Goal: Transaction & Acquisition: Purchase product/service

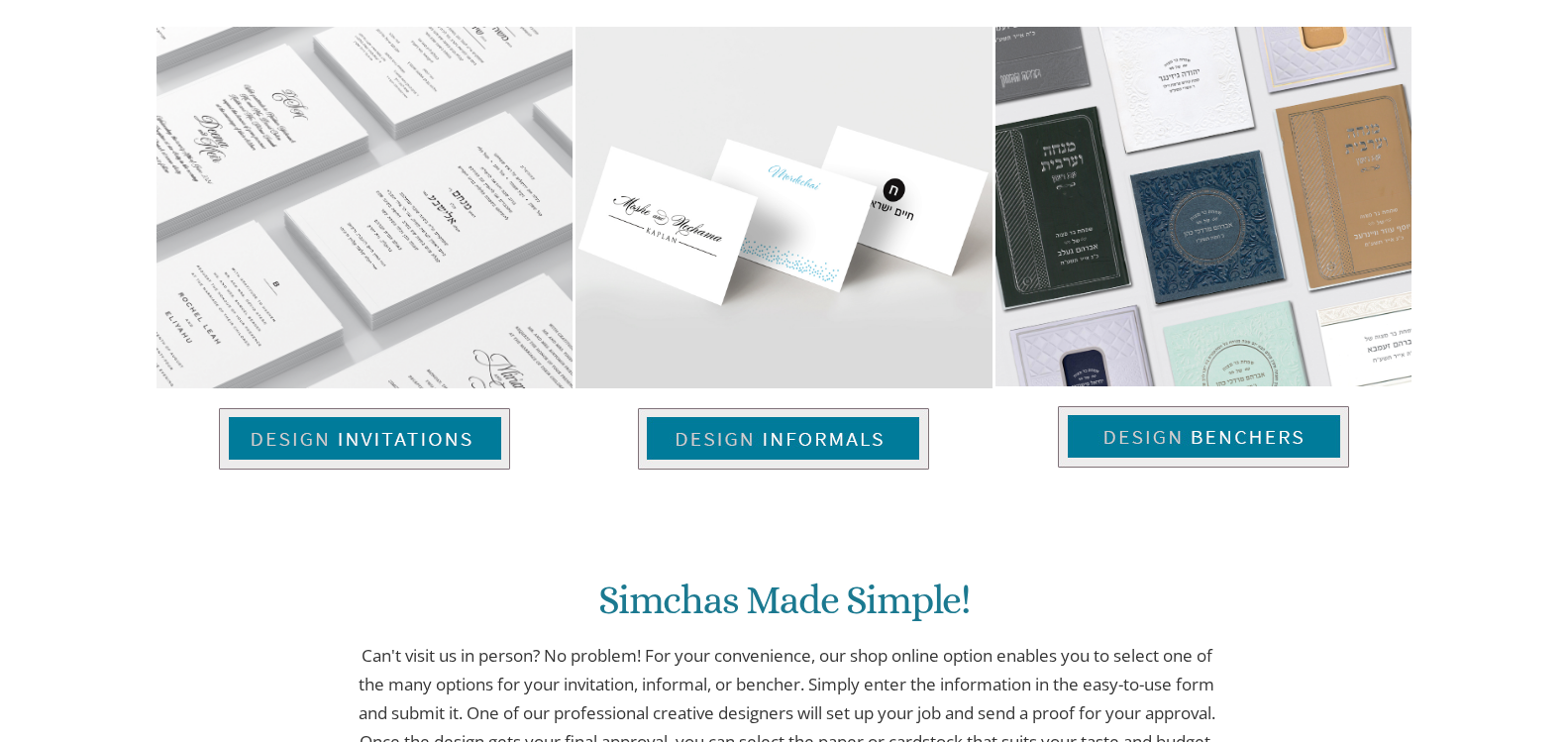
scroll to position [795, 0]
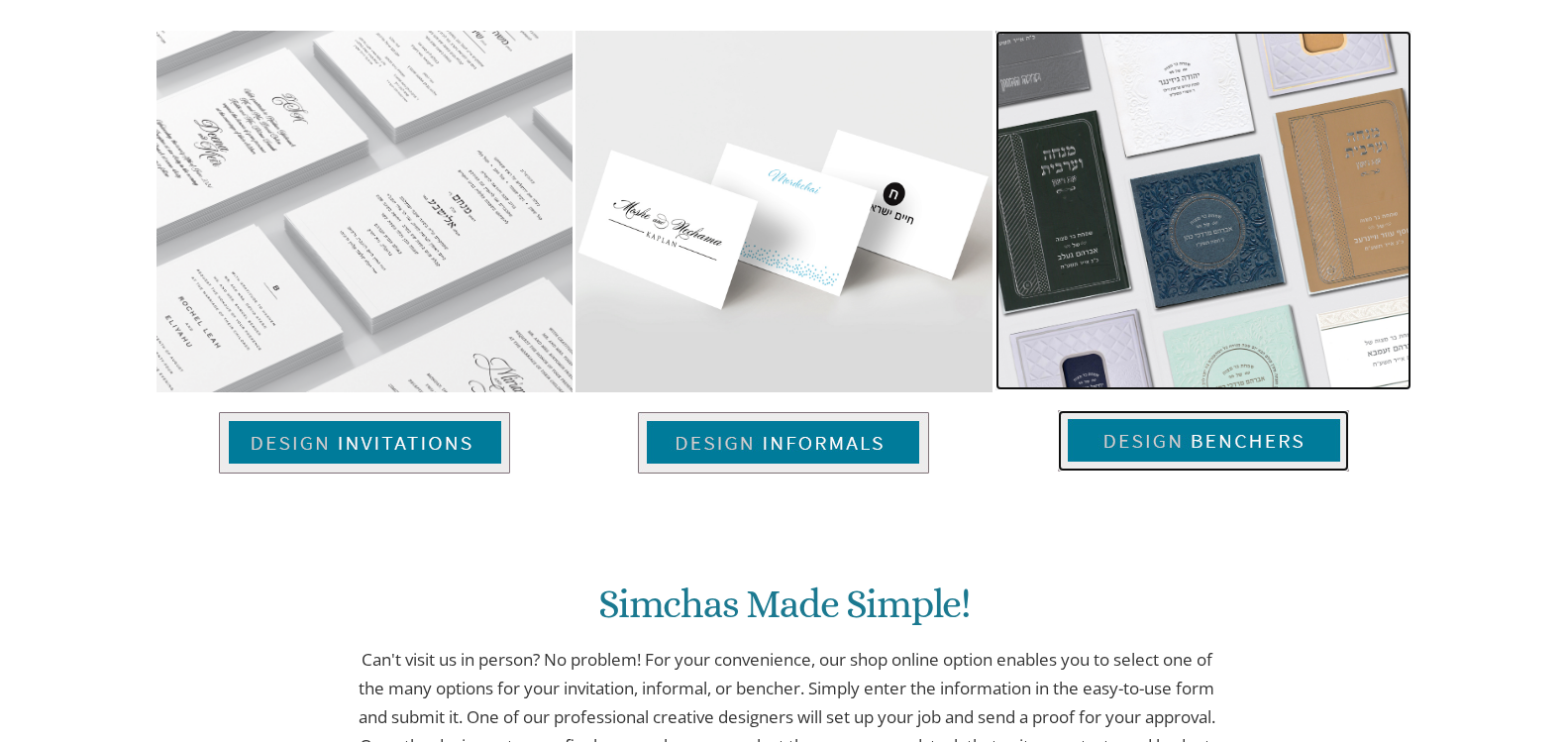
click at [1250, 439] on img at bounding box center [1203, 441] width 291 height 62
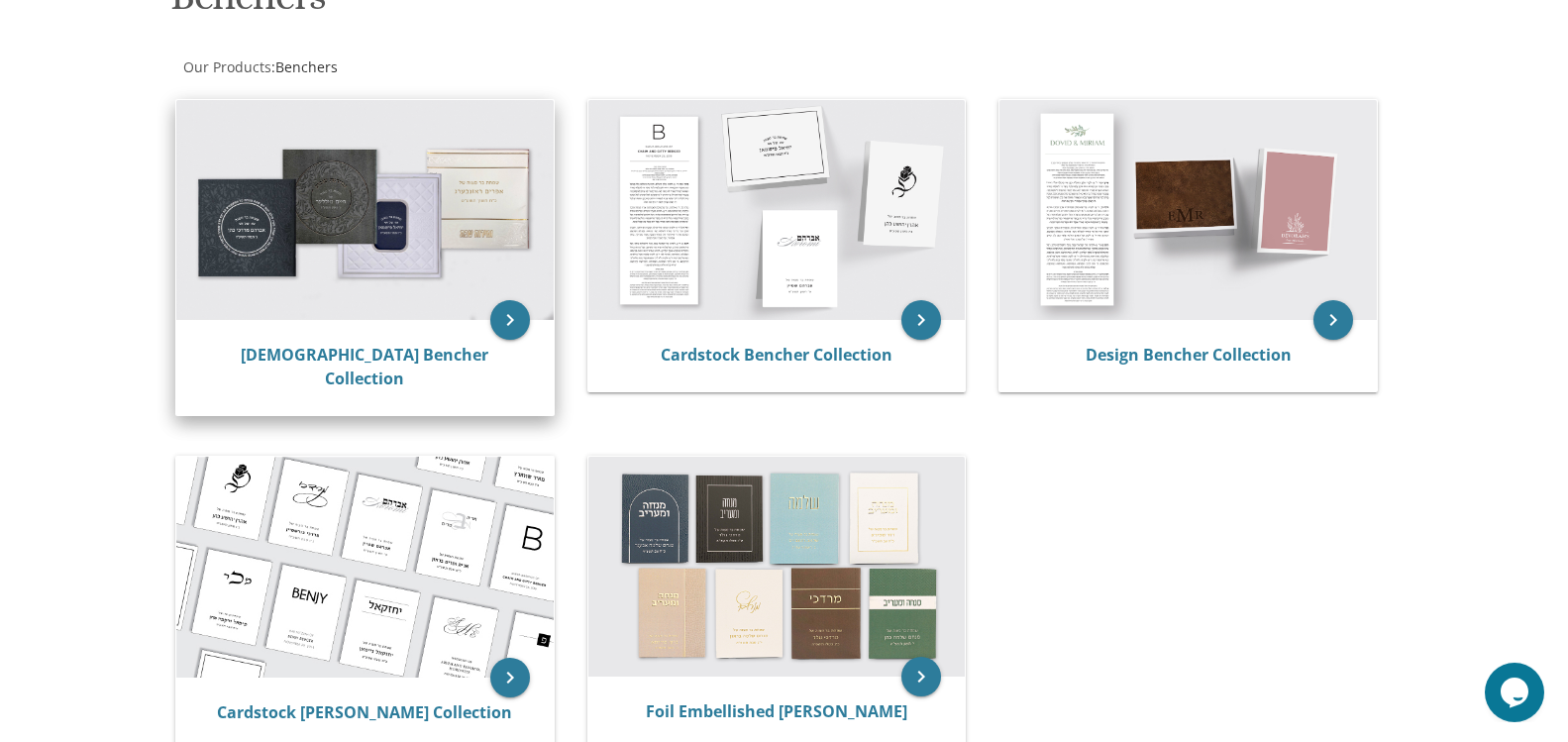
click at [465, 323] on div "[DEMOGRAPHIC_DATA] Bencher Collection" at bounding box center [365, 367] width 378 height 95
click at [513, 318] on icon "keyboard_arrow_right" at bounding box center [510, 320] width 40 height 40
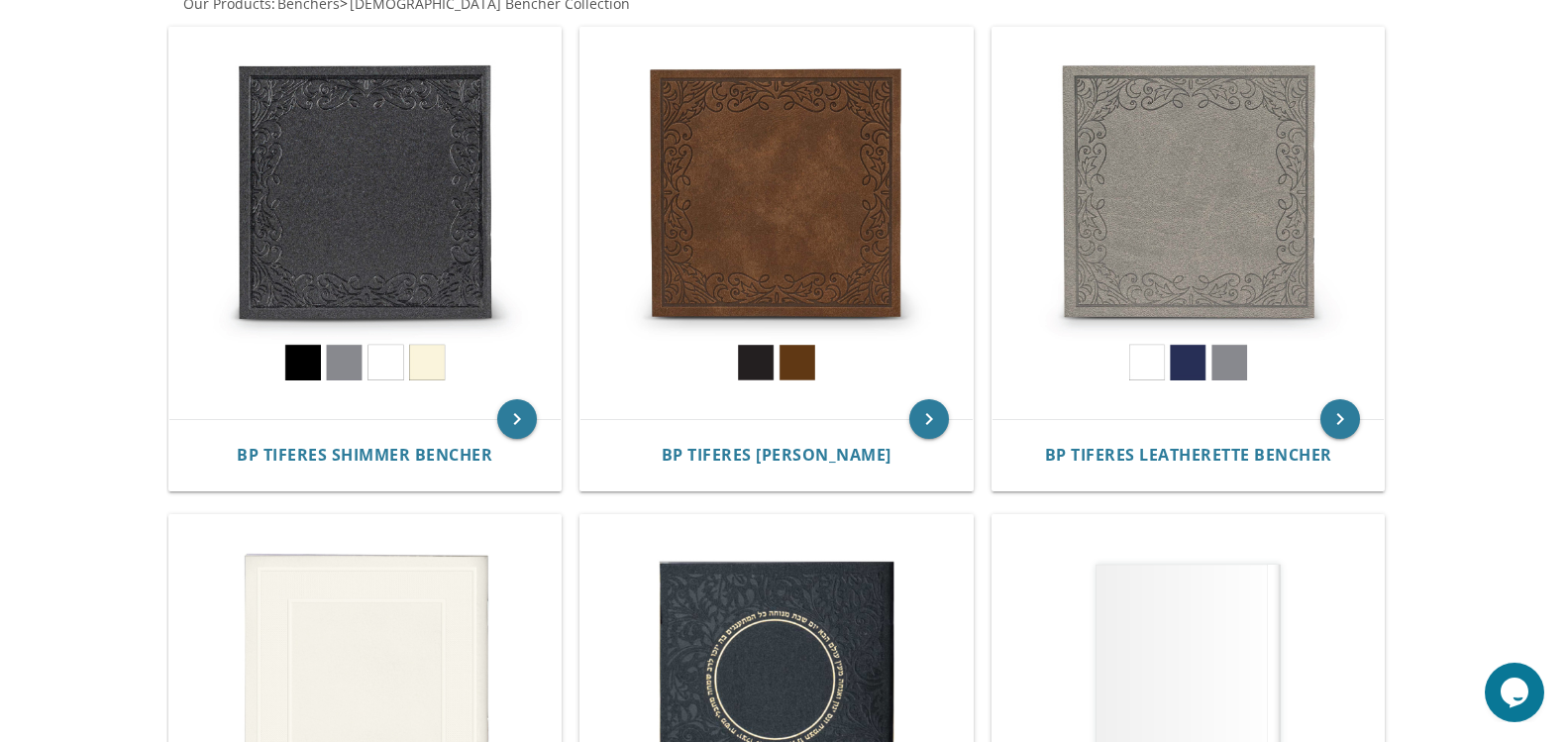
scroll to position [430, 0]
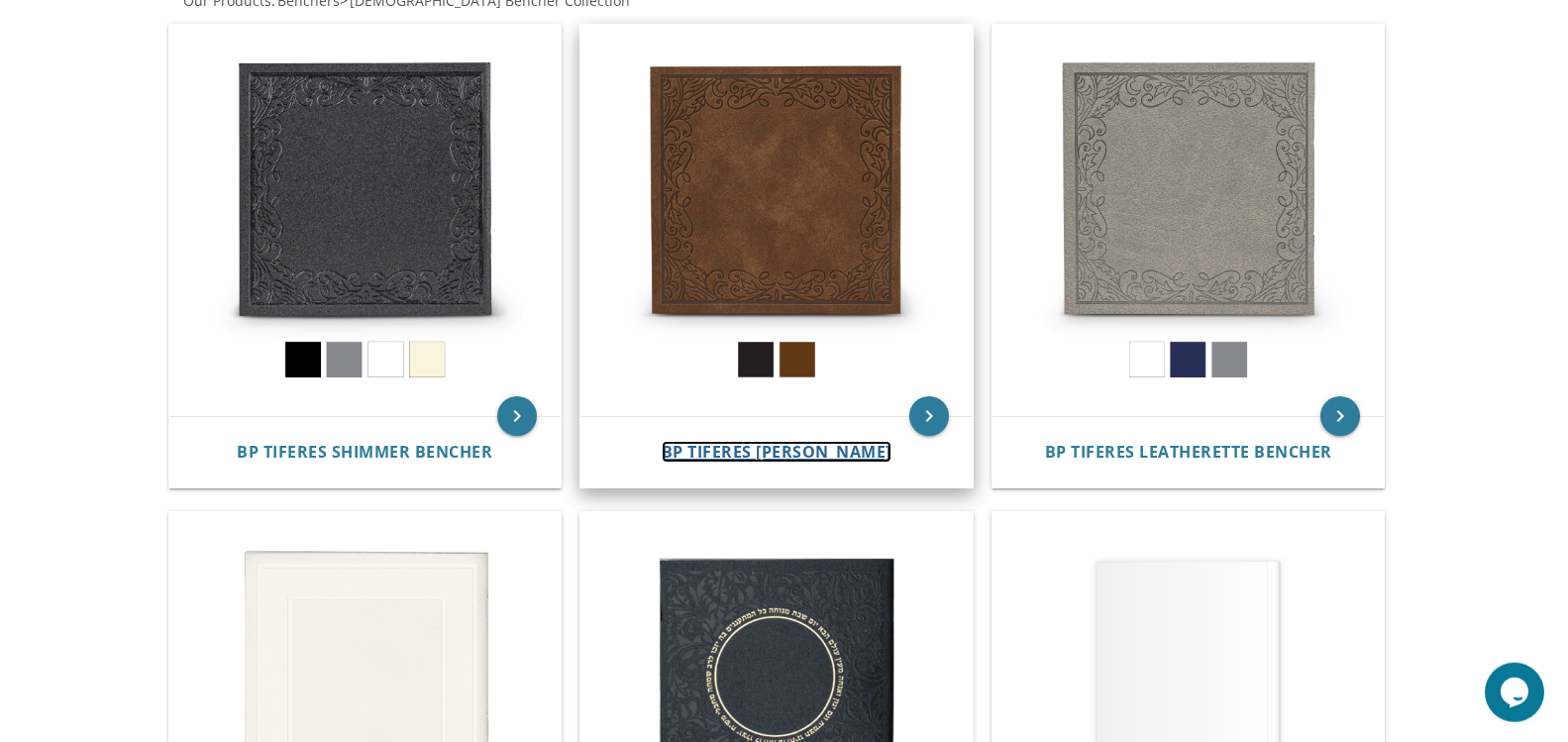
click at [803, 443] on span "BP Tiferes [PERSON_NAME]" at bounding box center [777, 452] width 229 height 22
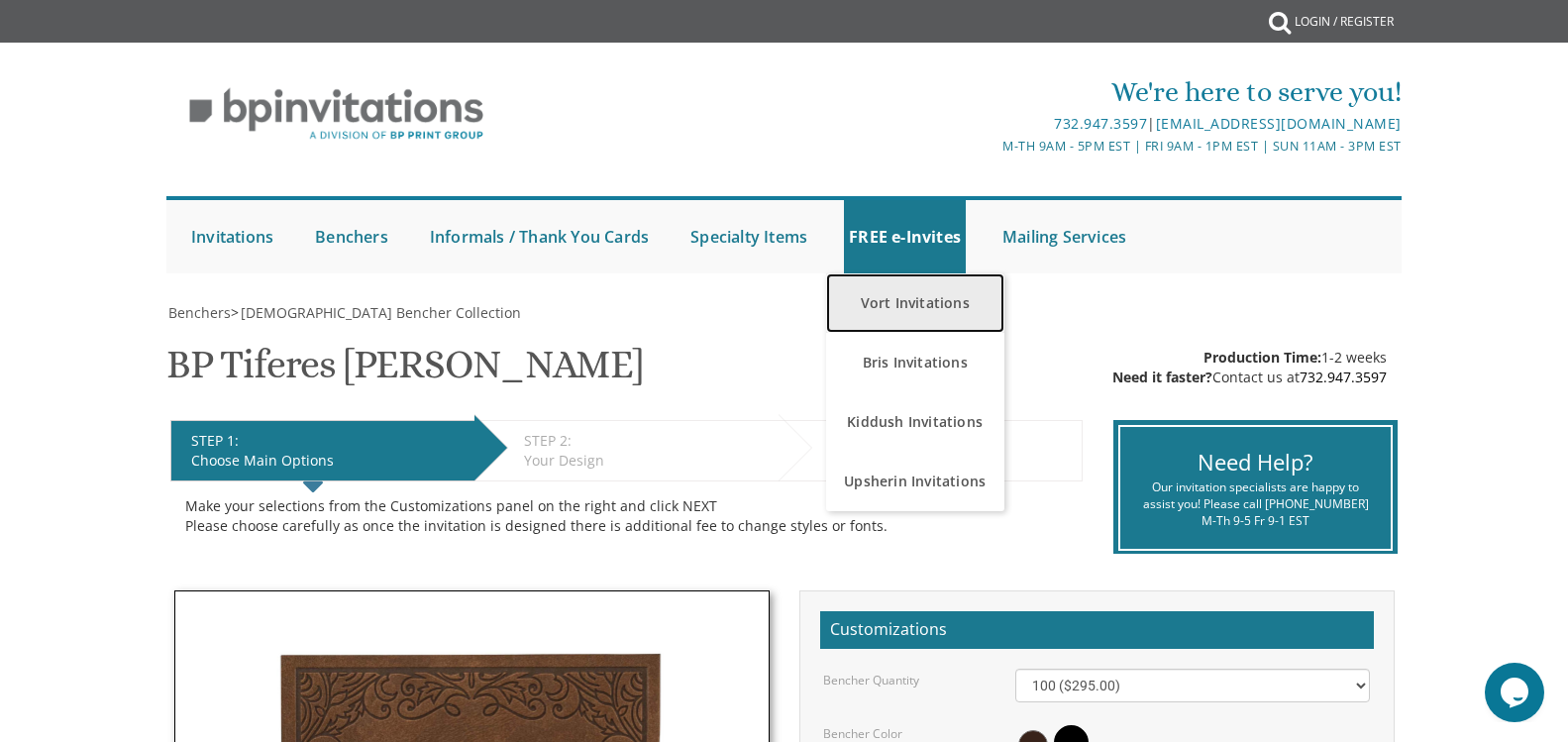
click at [954, 294] on link "Vort Invitations" at bounding box center [915, 303] width 178 height 60
